Goal: Information Seeking & Learning: Learn about a topic

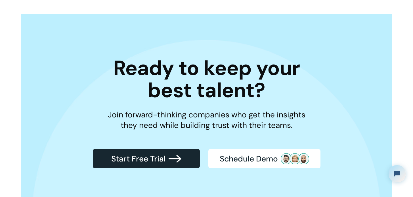
scroll to position [1593, 0]
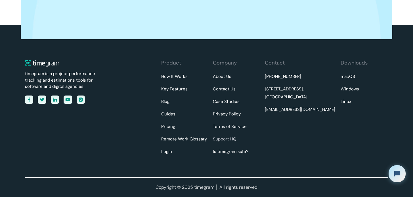
click at [227, 139] on link "Support HQ" at bounding box center [225, 139] width 24 height 8
click at [168, 127] on link "Pricing" at bounding box center [168, 127] width 14 height 8
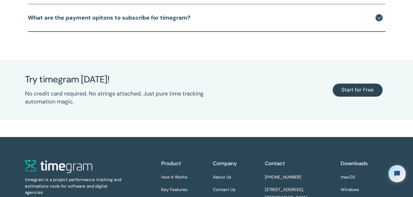
scroll to position [1430, 0]
